Goal: Find specific page/section: Find specific page/section

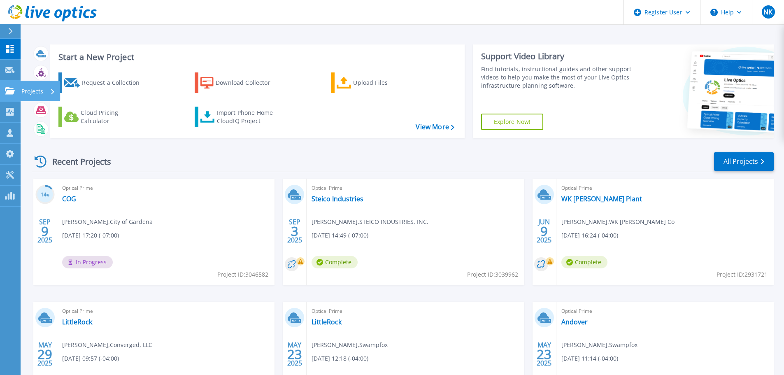
click at [8, 86] on link "Projects Projects" at bounding box center [10, 91] width 21 height 21
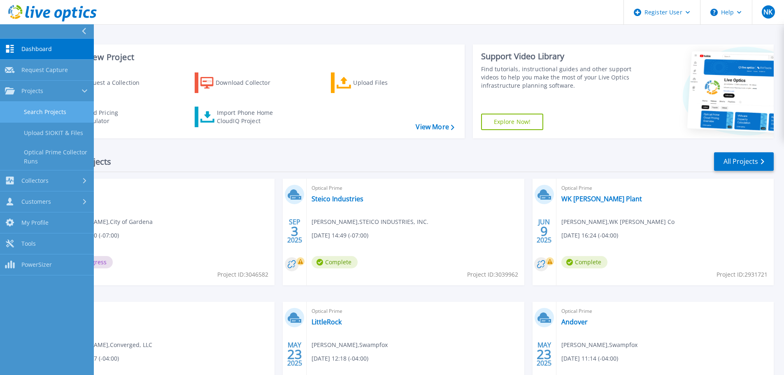
drag, startPoint x: 39, startPoint y: 109, endPoint x: 32, endPoint y: 104, distance: 8.6
click at [38, 108] on link "Search Projects" at bounding box center [47, 112] width 94 height 21
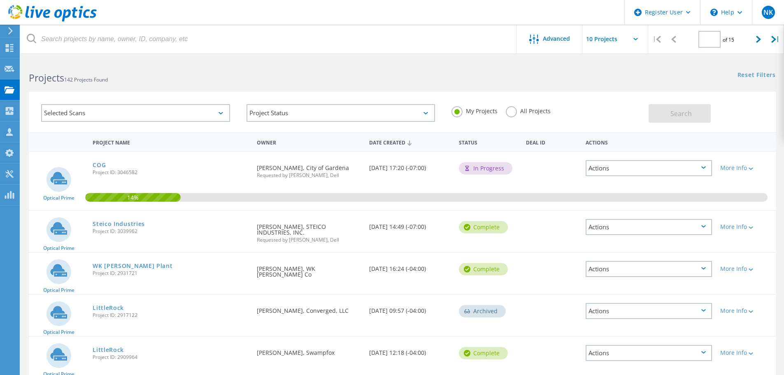
type input "1"
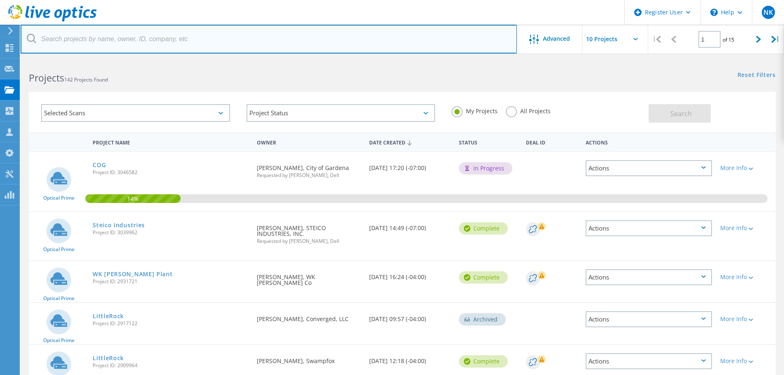
click at [120, 32] on input "text" at bounding box center [269, 39] width 496 height 29
paste input "[EMAIL_ADDRESS][DOMAIN_NAME]"
type input "[EMAIL_ADDRESS][DOMAIN_NAME]"
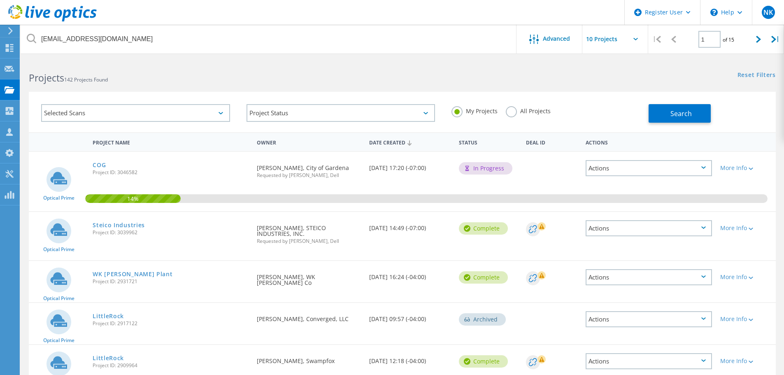
click at [509, 109] on label "All Projects" at bounding box center [528, 110] width 45 height 8
click at [0, 0] on input "All Projects" at bounding box center [0, 0] width 0 height 0
click at [652, 118] on button "Search" at bounding box center [679, 113] width 62 height 19
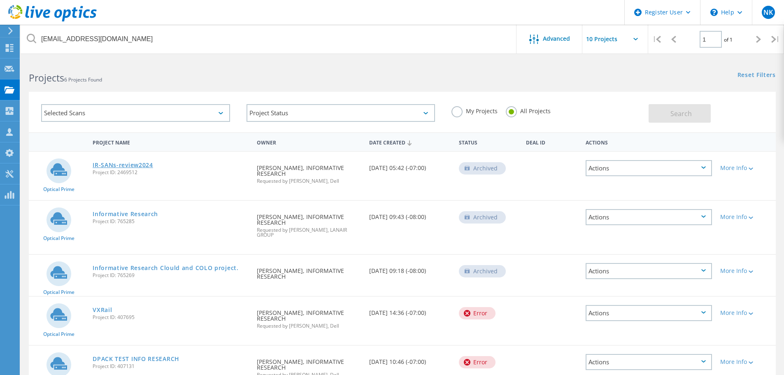
click at [147, 165] on link "IR-SANs-review2024" at bounding box center [123, 165] width 60 height 6
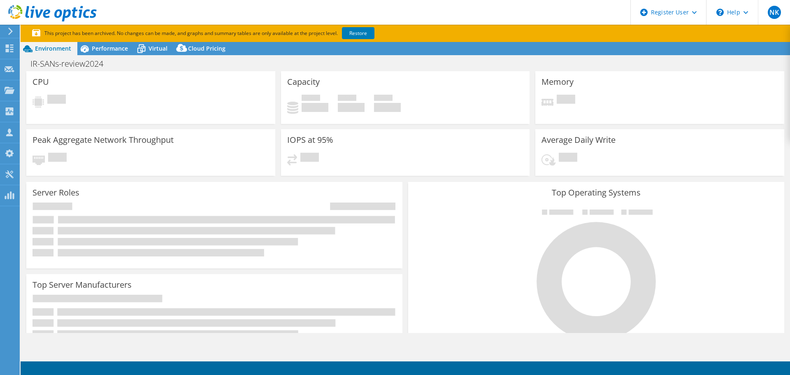
select select "USD"
select select "USWest"
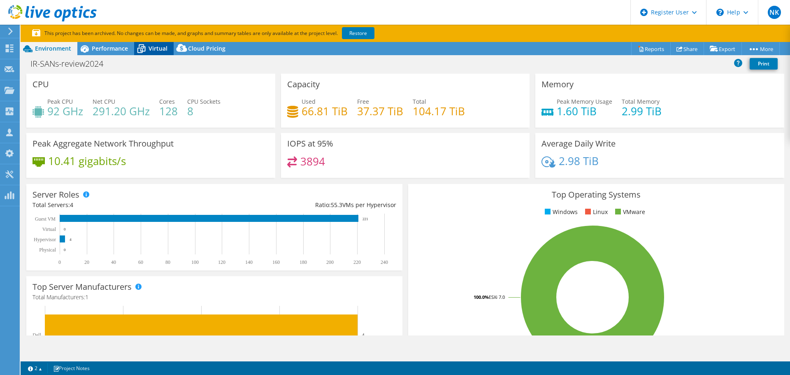
click at [144, 49] on icon at bounding box center [141, 49] width 8 height 7
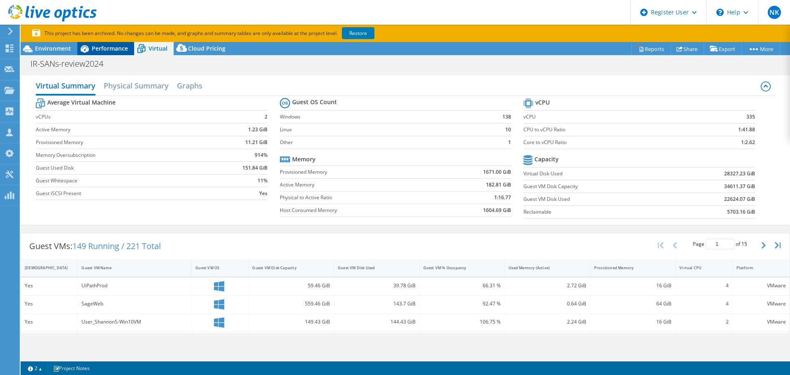
click at [106, 50] on span "Performance" at bounding box center [110, 48] width 36 height 8
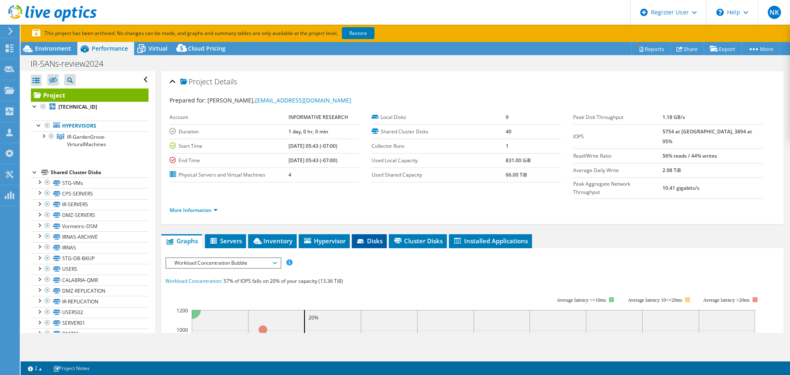
click at [361, 239] on icon at bounding box center [360, 241] width 7 height 4
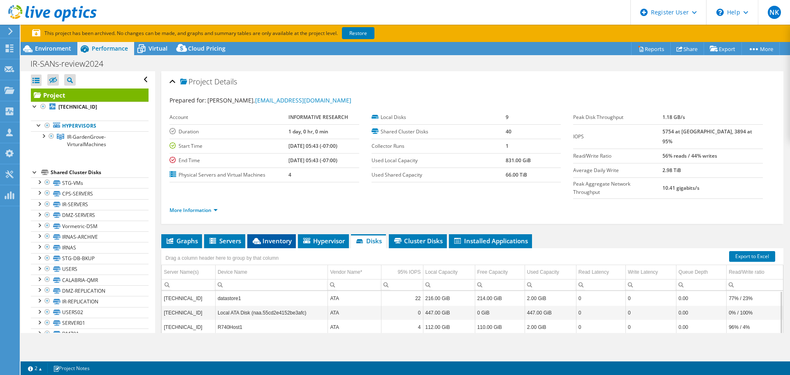
click at [284, 237] on span "Inventory" at bounding box center [271, 241] width 40 height 8
